Goal: Find specific page/section: Find specific page/section

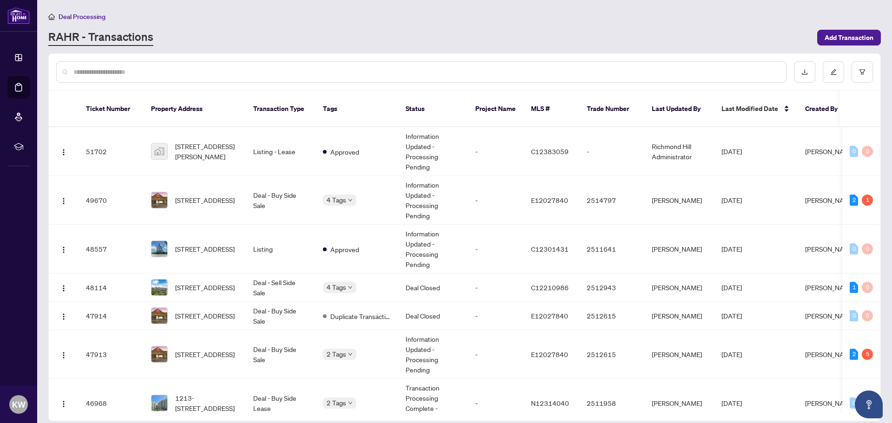
click at [81, 16] on span "Deal Processing" at bounding box center [82, 17] width 47 height 8
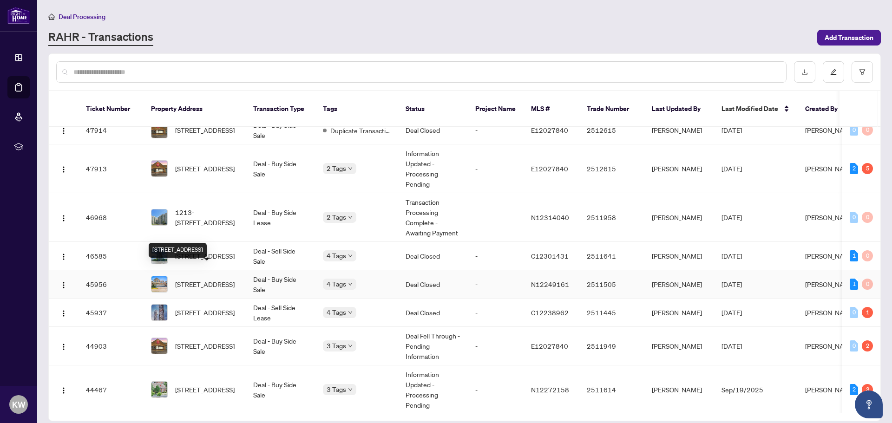
click at [204, 279] on span "[STREET_ADDRESS]" at bounding box center [204, 284] width 59 height 10
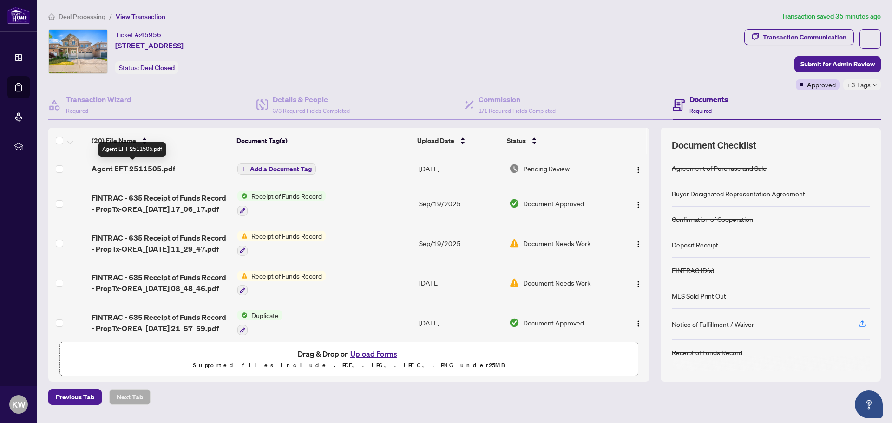
click at [125, 163] on span "Agent EFT 2511505.pdf" at bounding box center [133, 168] width 84 height 11
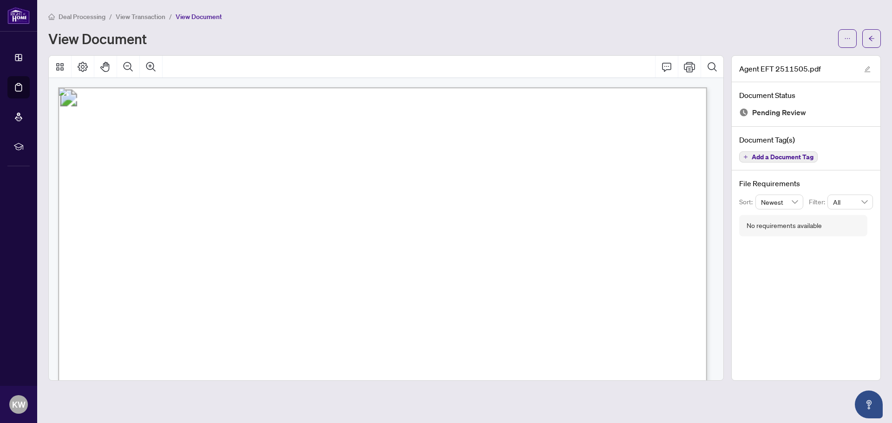
click at [89, 16] on span "Deal Processing" at bounding box center [82, 17] width 47 height 8
